Goal: Transaction & Acquisition: Purchase product/service

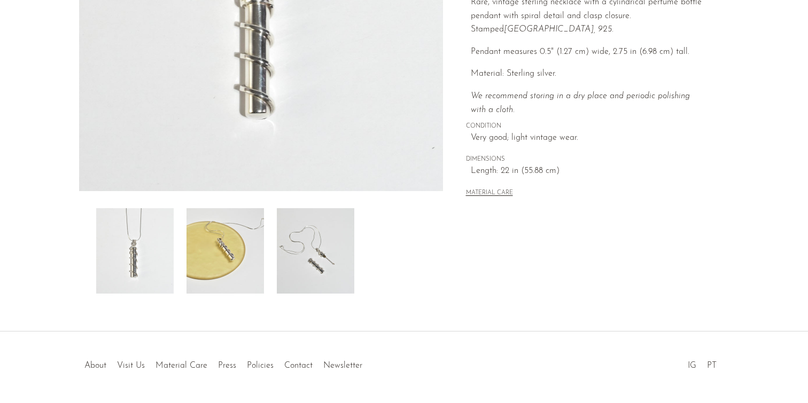
scroll to position [292, 0]
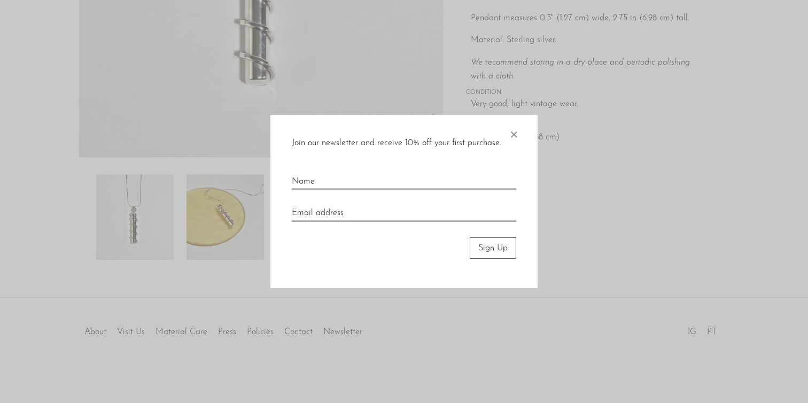
click at [515, 135] on span "×" at bounding box center [513, 132] width 11 height 34
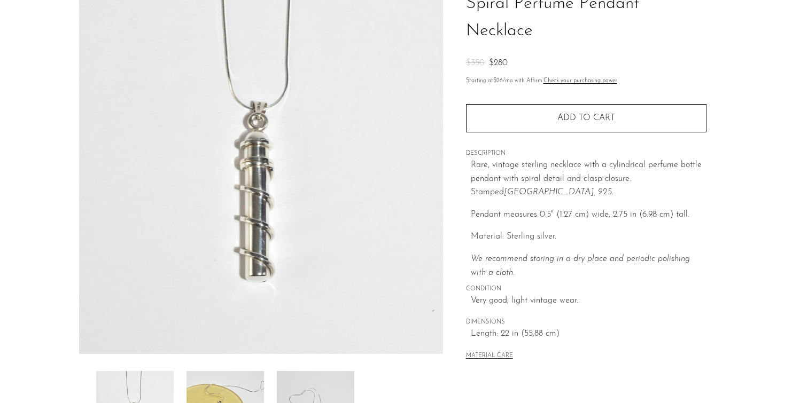
scroll to position [0, 0]
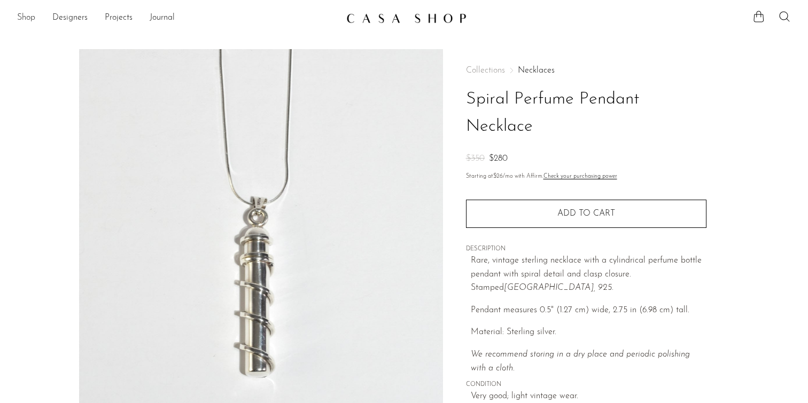
click at [26, 20] on link "Shop" at bounding box center [26, 18] width 18 height 14
click at [760, 17] on icon at bounding box center [758, 16] width 13 height 13
click at [656, 49] on div "Collections Necklaces Spiral Perfume Pendant Necklace $350 $280 Starting at $26…" at bounding box center [586, 262] width 240 height 426
click at [401, 9] on link at bounding box center [403, 18] width 115 height 19
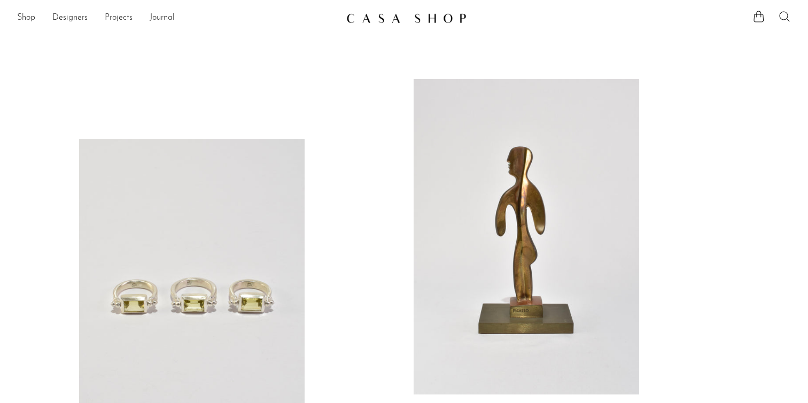
click at [782, 14] on icon at bounding box center [784, 16] width 13 height 13
click at [750, 14] on div at bounding box center [630, 18] width 321 height 16
click at [761, 15] on icon at bounding box center [759, 16] width 10 height 11
click at [751, 74] on link "Continue shopping" at bounding box center [745, 76] width 100 height 26
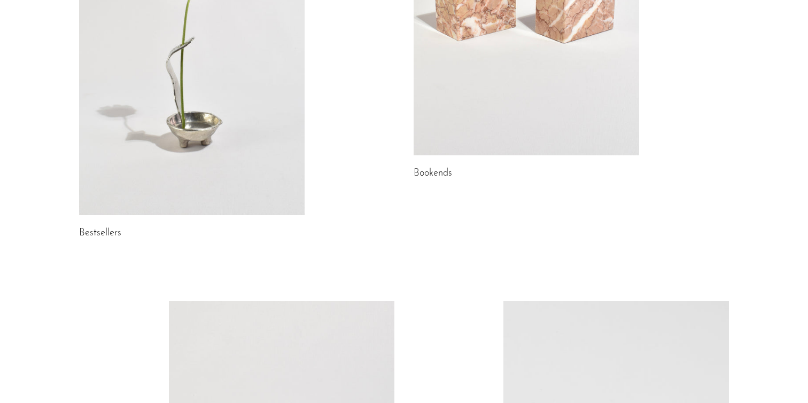
scroll to position [1136, 0]
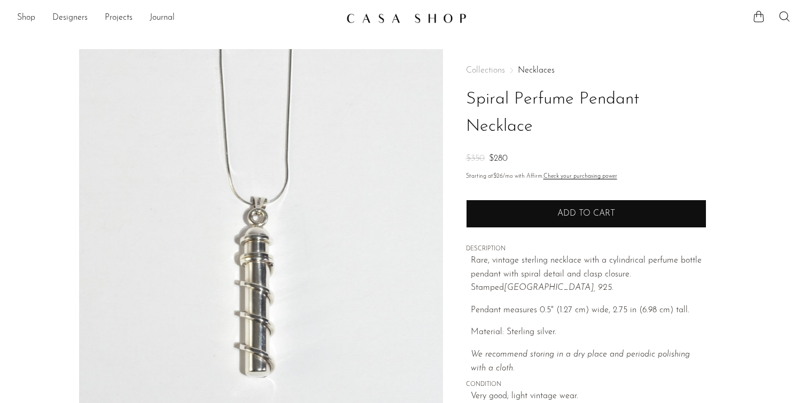
click at [540, 219] on button "Add to cart" at bounding box center [586, 214] width 240 height 28
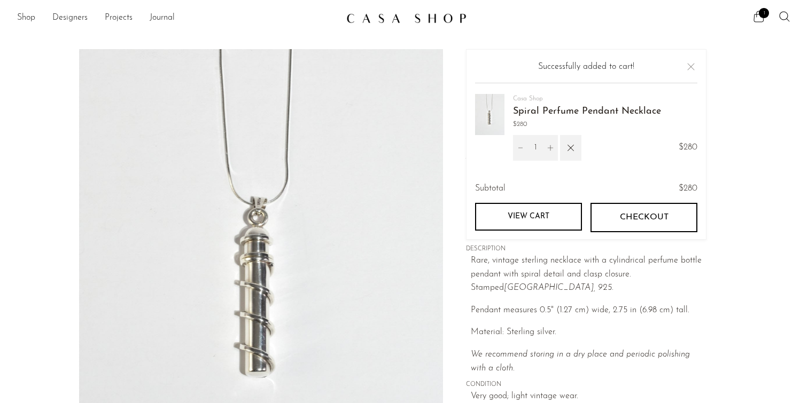
click at [558, 218] on link "View cart" at bounding box center [528, 217] width 107 height 28
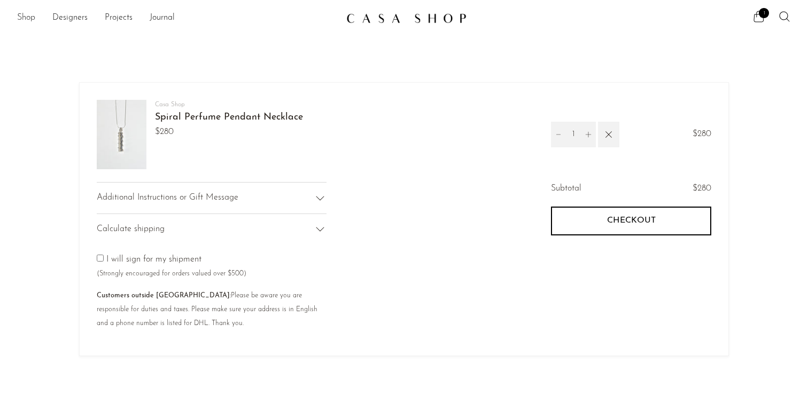
click at [26, 18] on link "Shop" at bounding box center [26, 18] width 18 height 14
click at [760, 13] on span "1" at bounding box center [764, 13] width 10 height 10
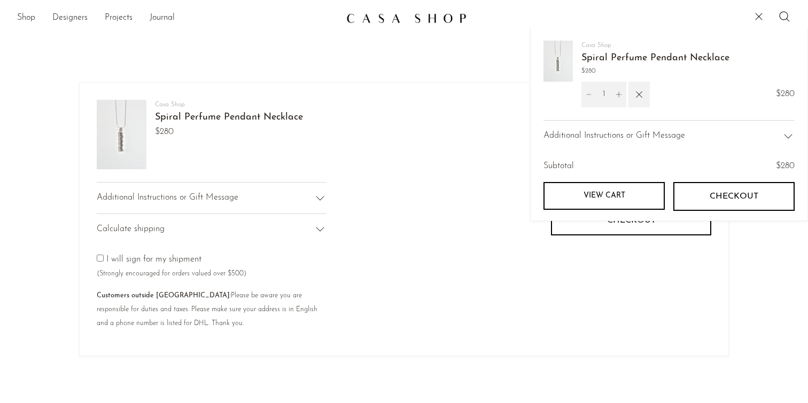
click at [624, 200] on link "View cart" at bounding box center [603, 196] width 121 height 28
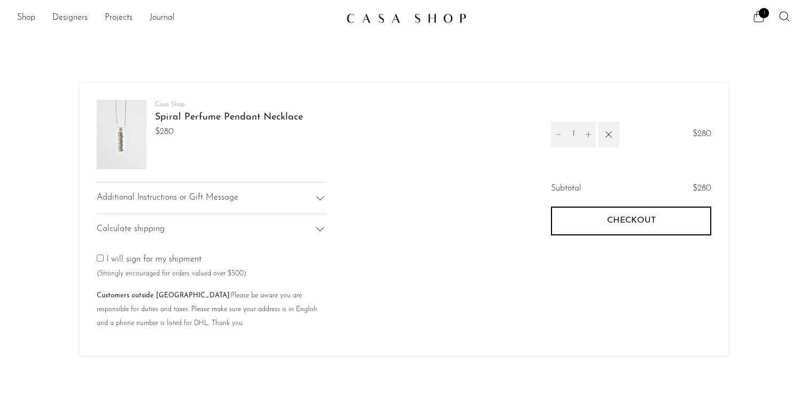
click at [554, 252] on shop-pay-wallet-button at bounding box center [552, 247] width 3 height 9
